Goal: Navigation & Orientation: Find specific page/section

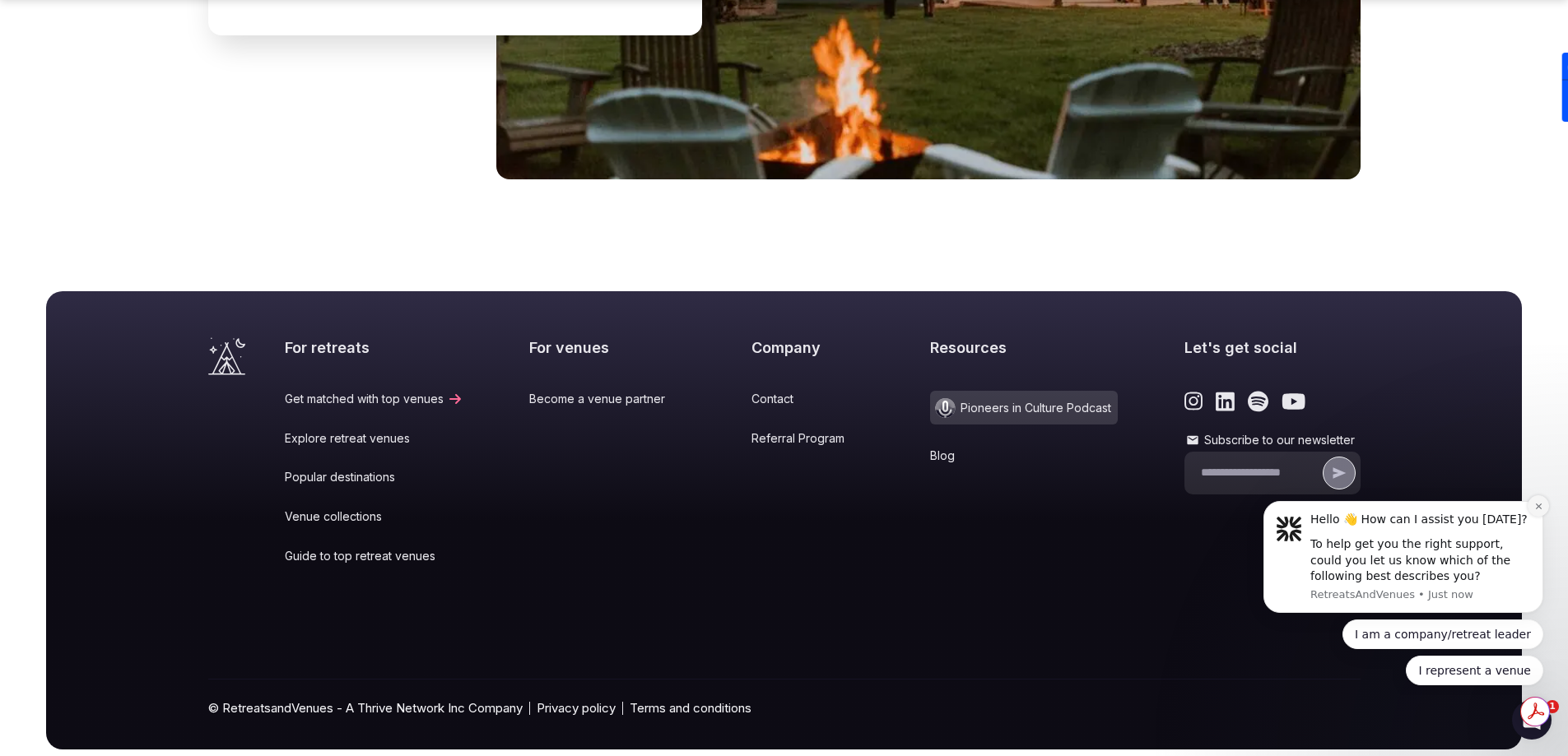
click at [1538, 506] on icon "Dismiss notification" at bounding box center [1538, 506] width 5 height 5
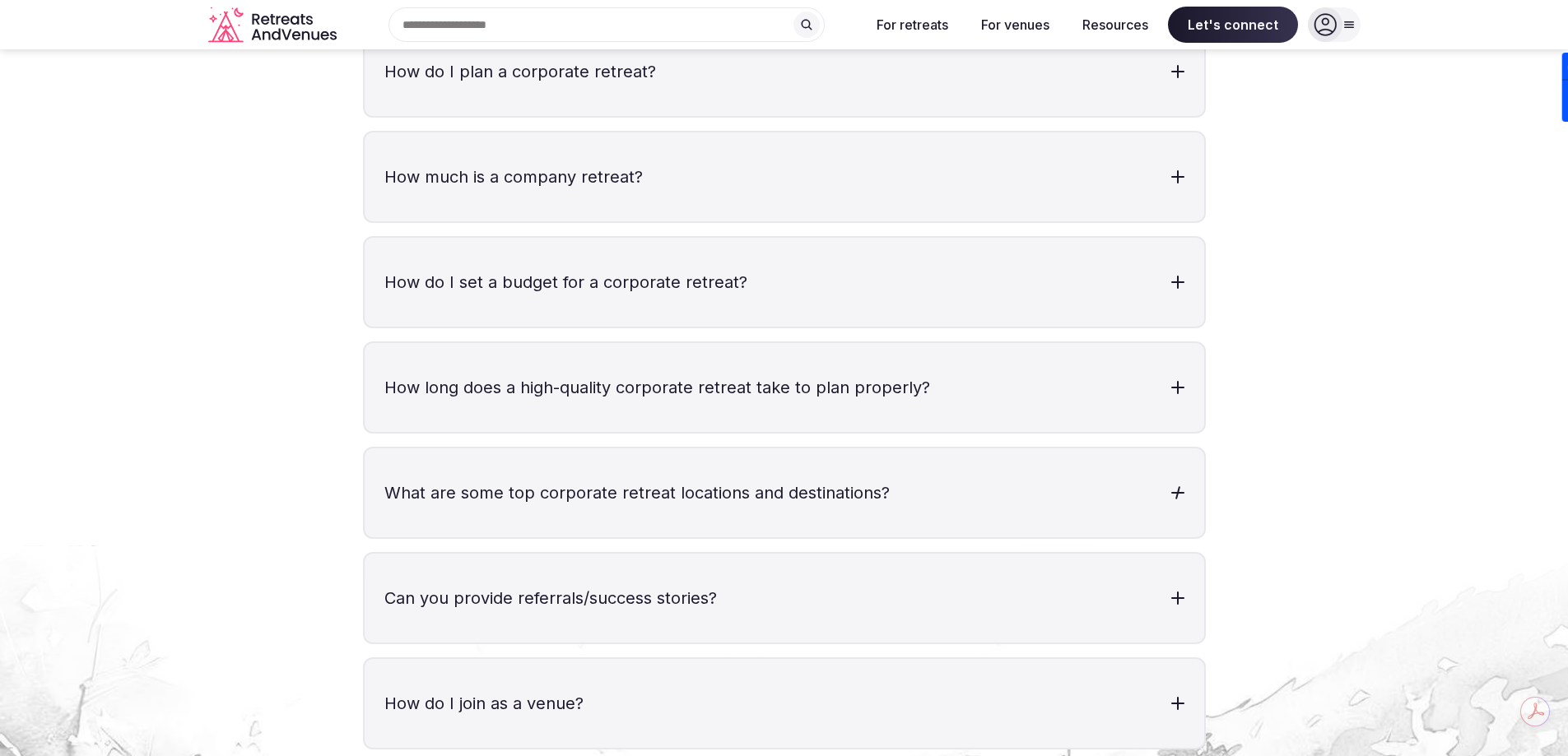
scroll to position [4847, 0]
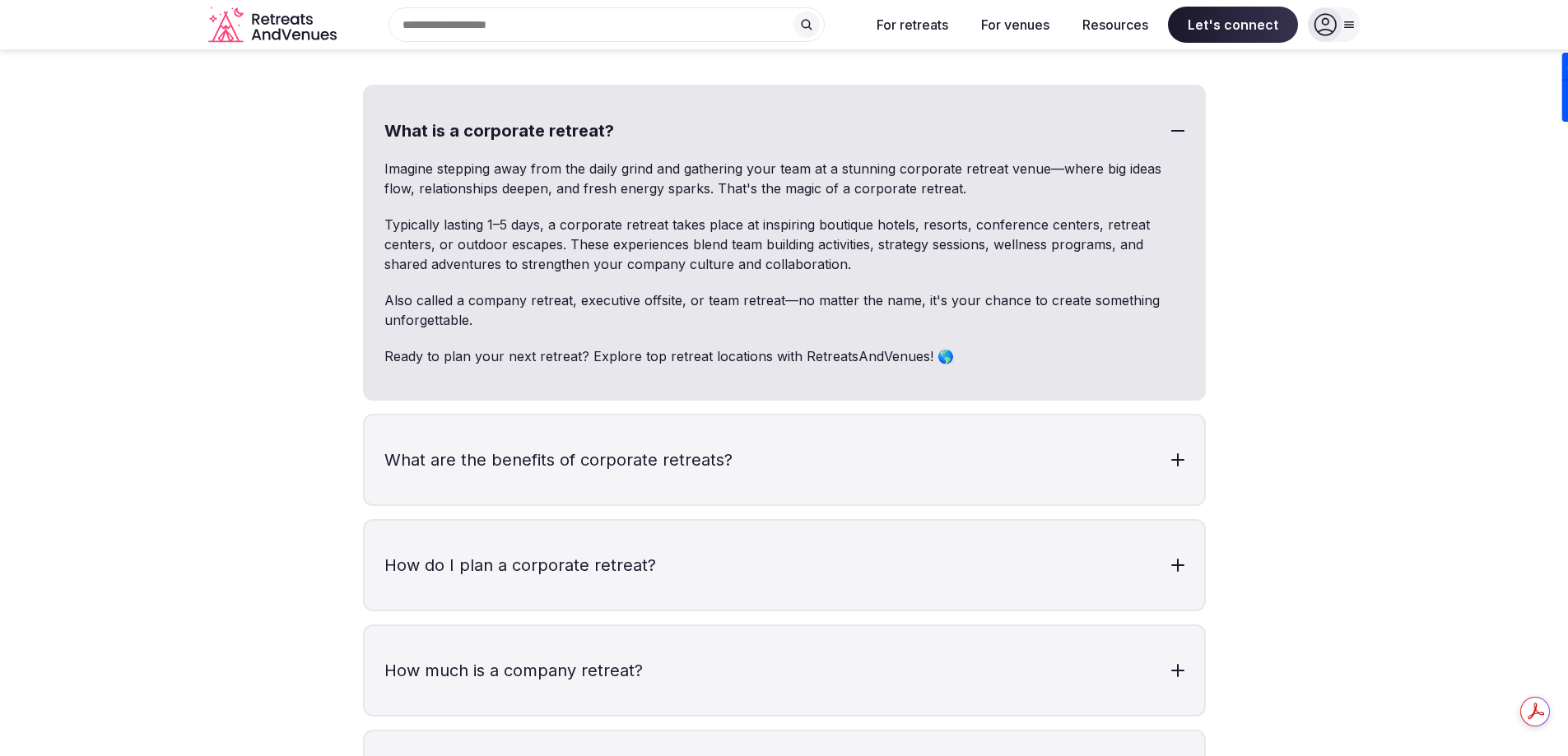
click at [1353, 28] on icon at bounding box center [1349, 25] width 13 height 13
click at [1353, 28] on icon at bounding box center [1343, 25] width 22 height 22
